Goal: Task Accomplishment & Management: Complete application form

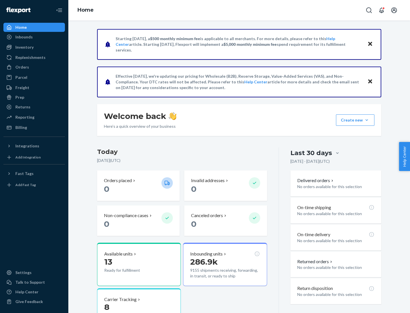
click at [367, 120] on button "Create new Create new inbound Create new order Create new product" at bounding box center [355, 119] width 38 height 11
click at [34, 37] on div "Inbounds" at bounding box center [34, 37] width 60 height 8
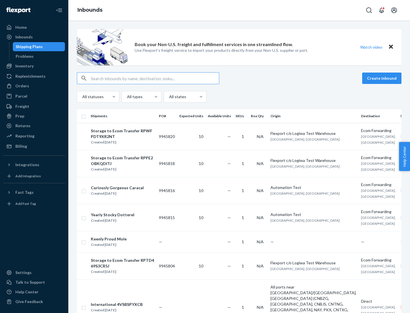
click at [383, 78] on button "Create inbound" at bounding box center [381, 78] width 39 height 11
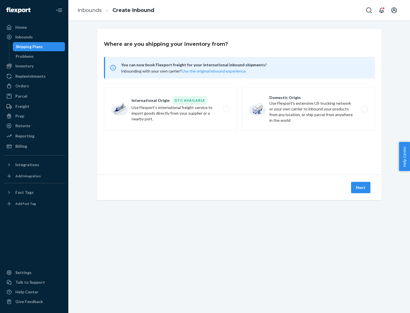
click at [308, 109] on label "Domestic Origin Use Flexport’s extensive US trucking network or your own carrie…" at bounding box center [308, 109] width 133 height 43
click at [364, 109] on input "Domestic Origin Use Flexport’s extensive US trucking network or your own carrie…" at bounding box center [366, 109] width 4 height 4
radio input "true"
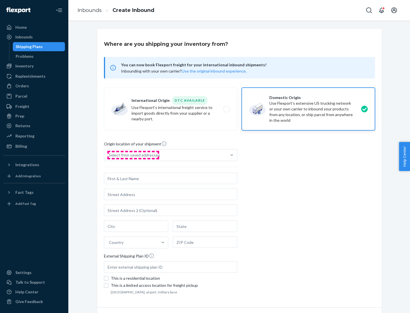
click at [133, 155] on div "Select from saved addresses" at bounding box center [134, 155] width 51 height 6
click at [109, 155] on input "Select from saved addresses" at bounding box center [109, 155] width 1 height 6
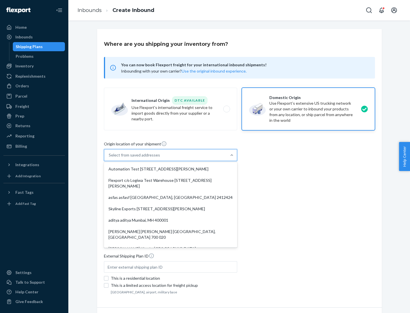
scroll to position [2, 0]
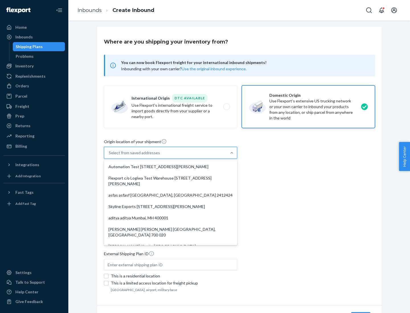
click at [171, 167] on div "Automation Test [STREET_ADDRESS][PERSON_NAME]" at bounding box center [170, 166] width 131 height 11
click at [109, 156] on input "option Automation Test [STREET_ADDRESS][PERSON_NAME]. 9 results available. Use …" at bounding box center [109, 153] width 1 height 6
type input "Automation Test"
type input "9th Floor"
type input "[GEOGRAPHIC_DATA]"
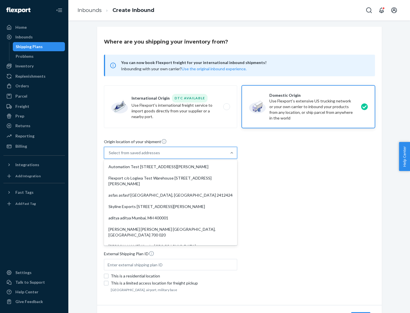
type input "CA"
type input "94104"
type input "[STREET_ADDRESS][PERSON_NAME]"
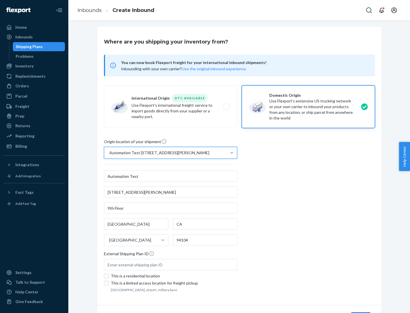
scroll to position [33, 0]
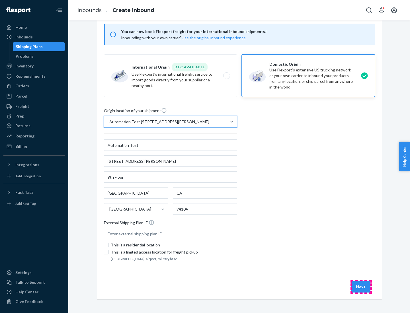
click at [361, 287] on button "Next" at bounding box center [360, 286] width 19 height 11
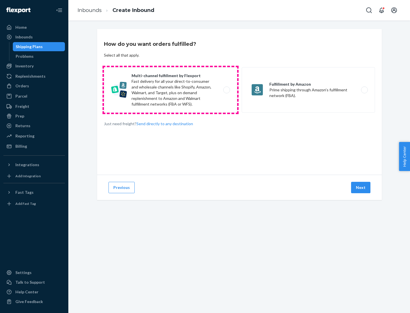
click at [171, 90] on label "Multi-channel fulfillment by Flexport Fast delivery for all your direct-to-cons…" at bounding box center [170, 90] width 133 height 46
click at [226, 90] on input "Multi-channel fulfillment by Flexport Fast delivery for all your direct-to-cons…" at bounding box center [228, 90] width 4 height 4
radio input "true"
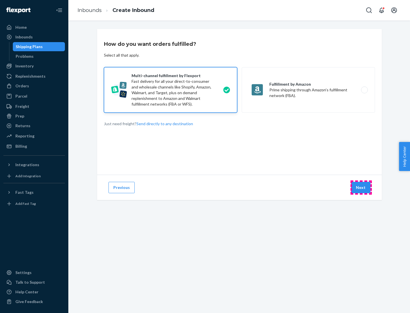
click at [361, 188] on button "Next" at bounding box center [360, 187] width 19 height 11
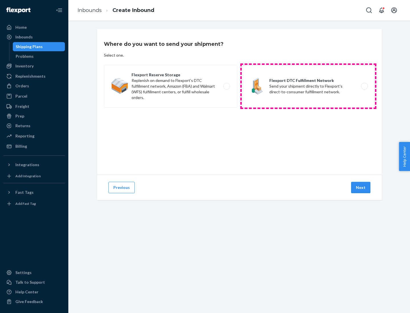
click at [308, 86] on label "Flexport DTC Fulfillment Network Send your shipment directly to Flexport's dire…" at bounding box center [308, 86] width 133 height 43
click at [364, 86] on input "Flexport DTC Fulfillment Network Send your shipment directly to Flexport's dire…" at bounding box center [366, 87] width 4 height 4
radio input "true"
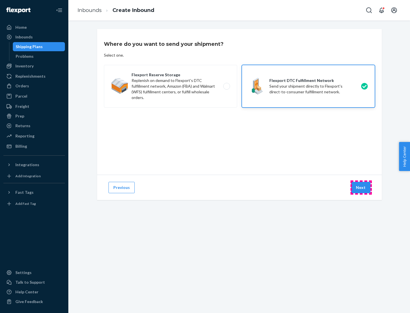
click at [361, 188] on button "Next" at bounding box center [360, 187] width 19 height 11
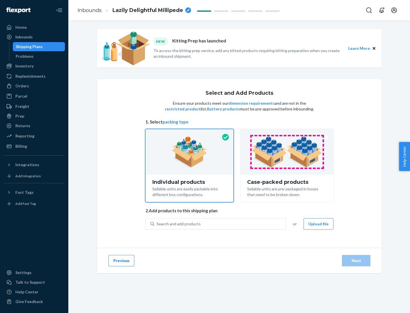
click at [287, 152] on img at bounding box center [286, 151] width 71 height 31
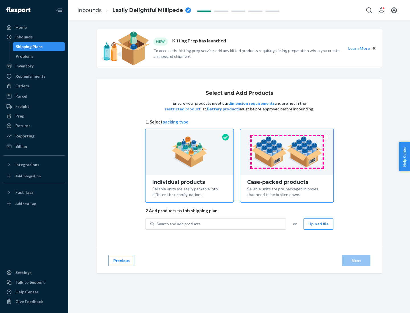
click at [287, 133] on input "Case-packed products Sellable units are pre-packaged in boxes that need to be b…" at bounding box center [287, 131] width 4 height 4
radio input "true"
radio input "false"
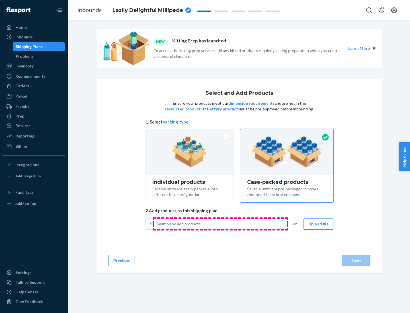
click at [220, 224] on div "Search and add products" at bounding box center [220, 224] width 132 height 10
click at [157, 224] on input "Search and add products" at bounding box center [157, 224] width 1 height 6
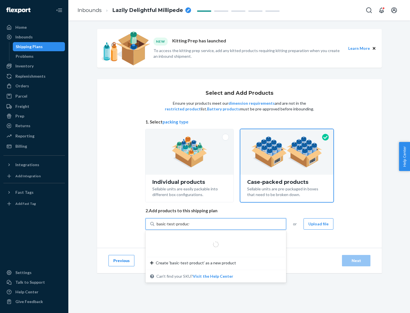
type input "basic-test-product-1"
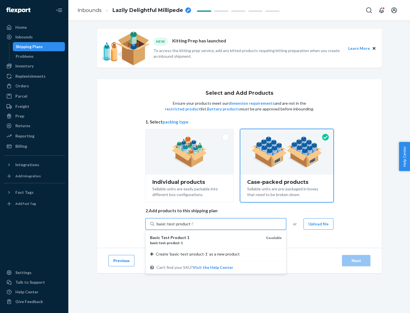
click at [206, 243] on div "basic - test - product - 1" at bounding box center [205, 243] width 111 height 5
click at [193, 227] on input "basic-test-product-1" at bounding box center [175, 224] width 36 height 6
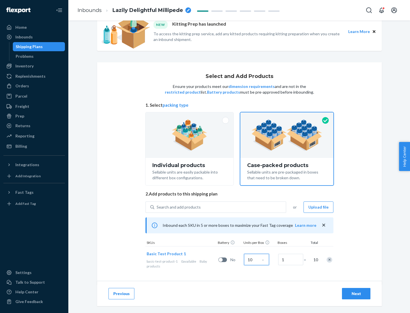
scroll to position [21, 0]
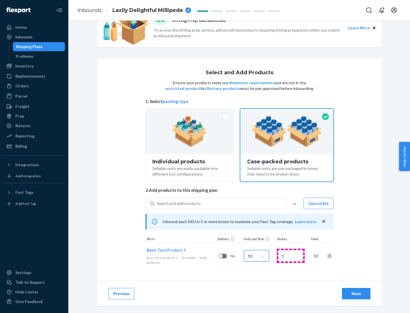
type input "10"
type input "7"
click at [356, 294] on div "Next" at bounding box center [356, 294] width 19 height 6
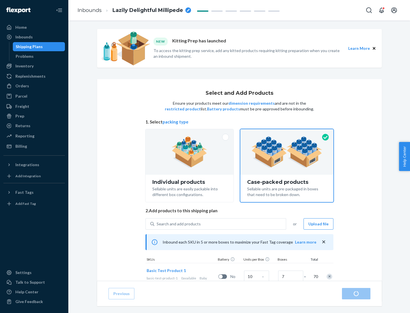
radio input "true"
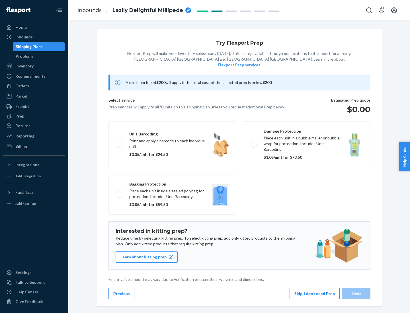
scroll to position [1, 0]
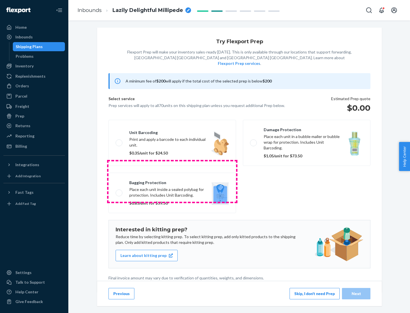
click at [172, 181] on label "Bagging protection Place each unit inside a sealed polybag for protection. Incl…" at bounding box center [172, 193] width 128 height 40
click at [119, 191] on input "Bagging protection Place each unit inside a sealed polybag for protection. Incl…" at bounding box center [118, 193] width 4 height 4
checkbox input "true"
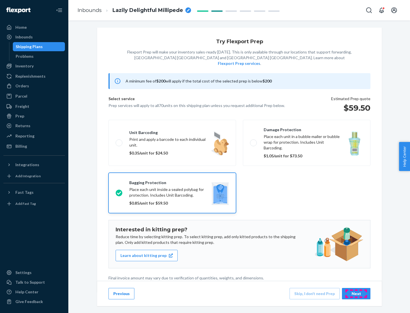
click at [356, 294] on div "Next" at bounding box center [356, 294] width 19 height 6
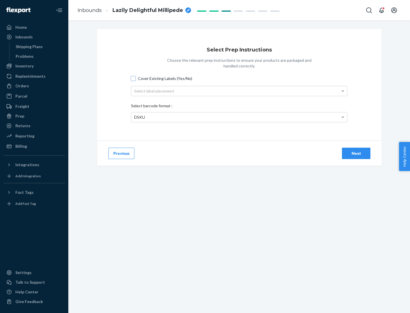
click at [133, 78] on input "Cover Existing Labels (Yes/No)" at bounding box center [133, 78] width 5 height 5
checkbox input "true"
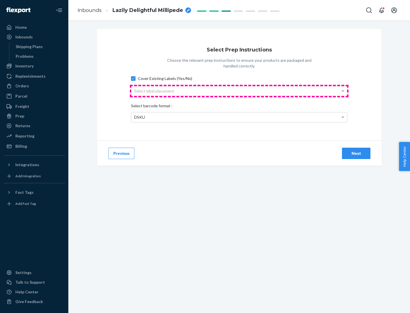
click at [239, 91] on div "Select label placement" at bounding box center [239, 91] width 216 height 10
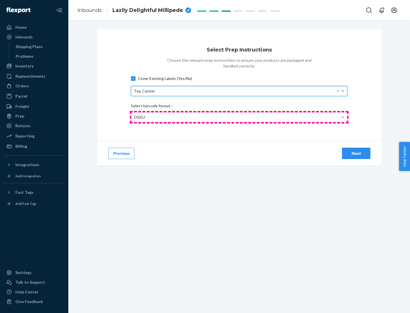
click at [239, 117] on div "DSKU" at bounding box center [239, 117] width 216 height 10
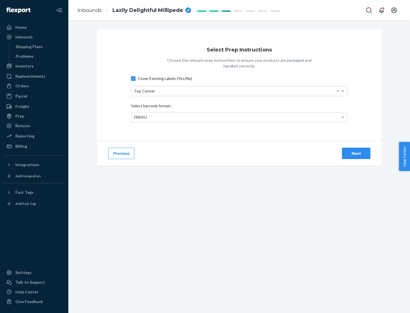
click at [356, 153] on div "Next" at bounding box center [356, 154] width 19 height 6
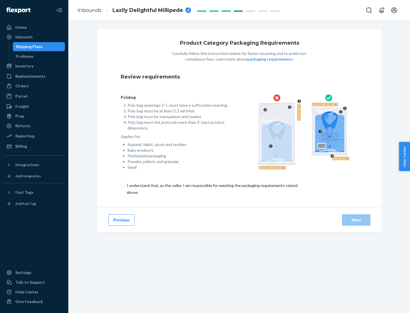
click at [212, 189] on input "checkbox" at bounding box center [215, 189] width 189 height 14
checkbox input "true"
click at [356, 220] on div "Next" at bounding box center [356, 220] width 19 height 6
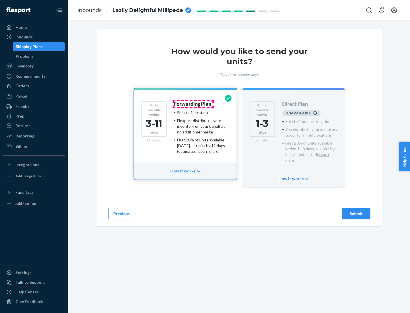
click at [193, 104] on h4 "Forwarding Plan" at bounding box center [192, 104] width 37 height 6
click at [356, 211] on div "Submit" at bounding box center [356, 214] width 19 height 6
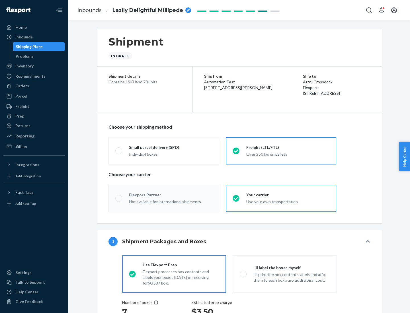
radio input "true"
radio input "false"
radio input "true"
radio input "false"
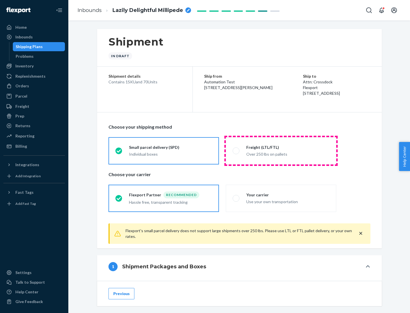
click at [281, 151] on div "Over 250 lbs on pallets" at bounding box center [287, 153] width 83 height 7
click at [236, 151] on input "Freight (LTL/FTL) Over 250 lbs on pallets" at bounding box center [235, 151] width 4 height 4
radio input "true"
radio input "false"
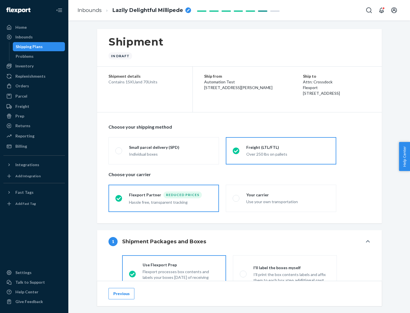
scroll to position [32, 0]
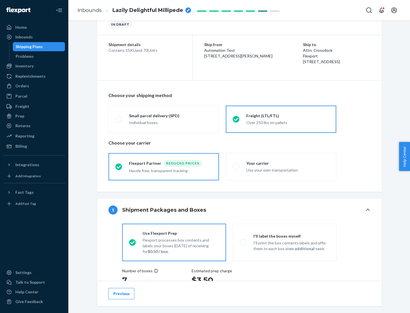
click at [164, 167] on div "Hassle free, transparent tracking" at bounding box center [170, 170] width 83 height 7
click at [119, 167] on input "Flexport Partner Reduced prices Hassle free, transparent tracking" at bounding box center [117, 167] width 4 height 4
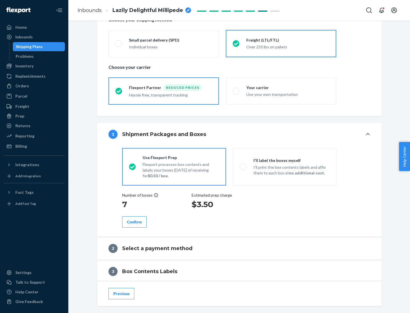
click at [285, 167] on p "I’ll print the box contents labels and affix them to each box at no additional …" at bounding box center [291, 170] width 77 height 11
click at [243, 167] on input "I'll label the boxes myself I’ll print the box contents labels and affix them t…" at bounding box center [242, 167] width 4 height 4
radio input "true"
radio input "false"
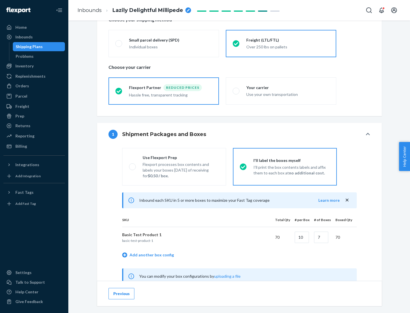
scroll to position [178, 0]
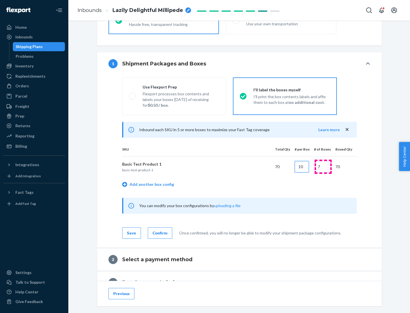
type input "10"
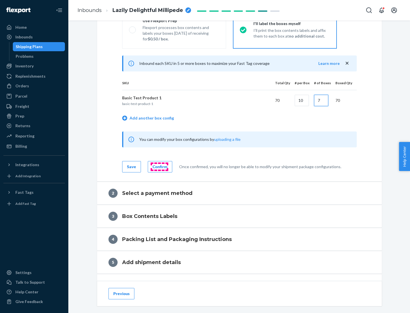
type input "7"
click at [159, 167] on div "Confirm" at bounding box center [160, 167] width 15 height 6
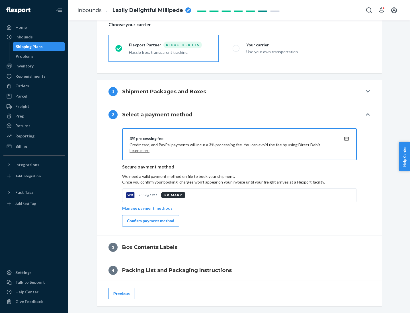
scroll to position [204, 0]
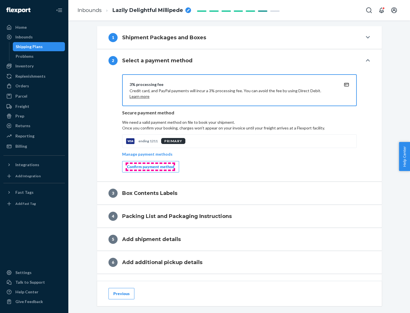
click at [150, 167] on div "Confirm payment method" at bounding box center [150, 167] width 47 height 6
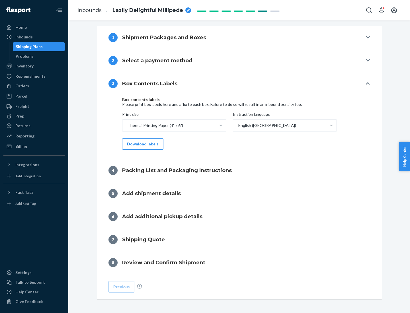
scroll to position [181, 0]
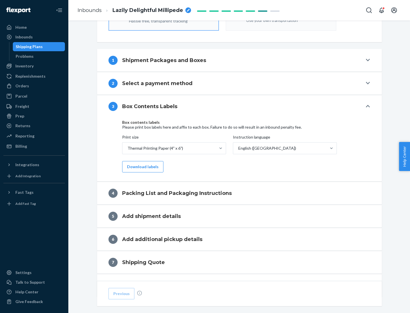
click at [142, 167] on button "Download labels" at bounding box center [142, 166] width 41 height 11
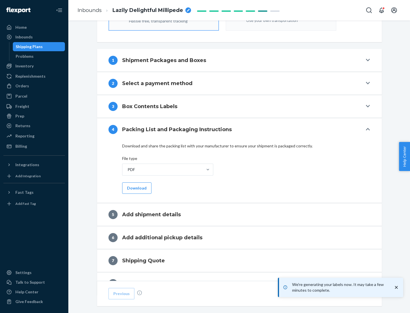
scroll to position [203, 0]
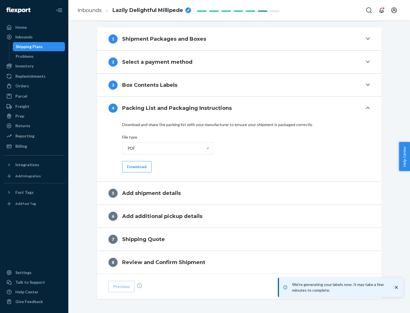
click at [136, 167] on button "Download" at bounding box center [136, 166] width 29 height 11
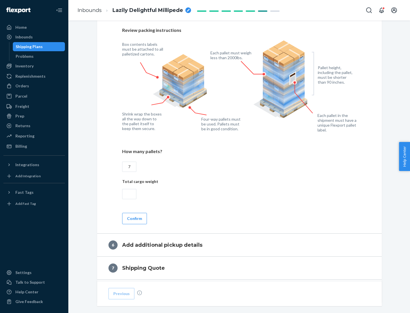
scroll to position [393, 0]
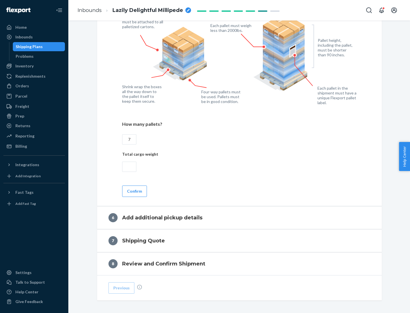
type input "7"
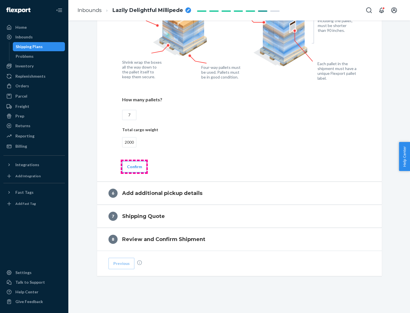
type input "2000"
click at [134, 167] on button "Confirm" at bounding box center [134, 166] width 25 height 11
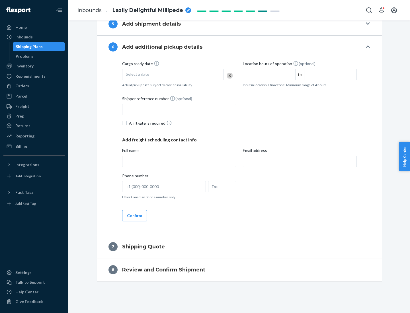
scroll to position [218, 0]
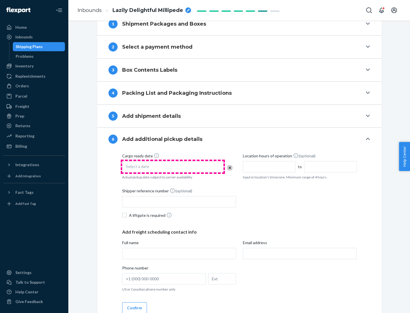
click at [173, 167] on div "Select a date" at bounding box center [172, 166] width 101 height 11
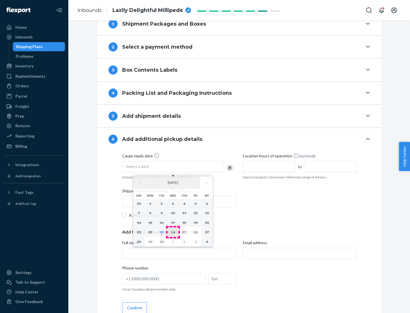
click at [173, 232] on abbr "24" at bounding box center [173, 232] width 4 height 4
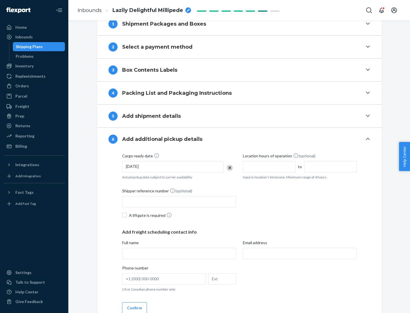
scroll to position [305, 0]
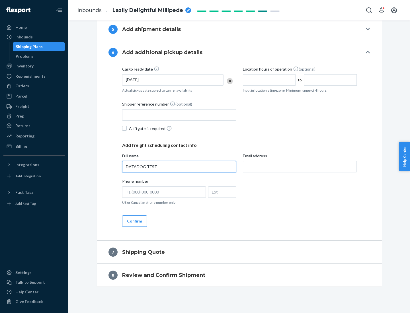
type input "DATADOG TEST"
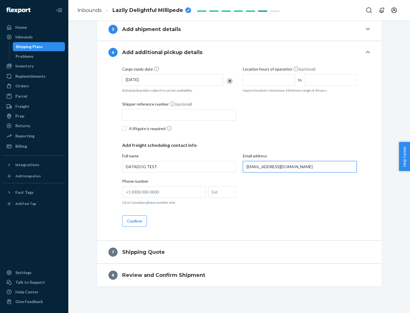
scroll to position [310, 0]
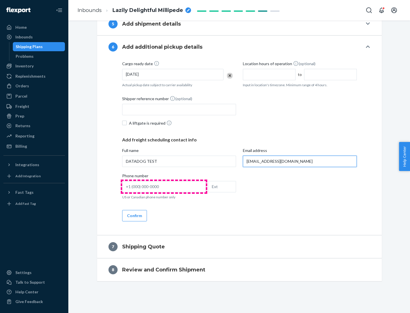
type input "[EMAIL_ADDRESS][DOMAIN_NAME]"
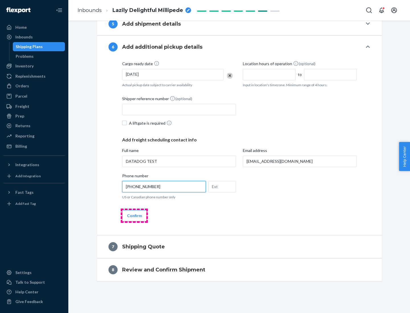
type input "[PHONE_NUMBER]"
click at [134, 216] on button "Confirm" at bounding box center [134, 215] width 25 height 11
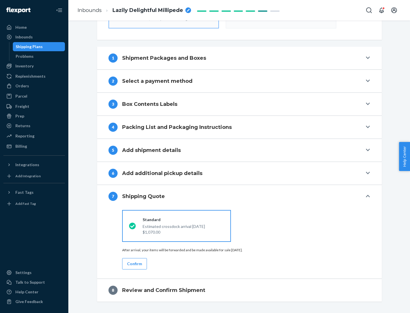
scroll to position [204, 0]
